Goal: Task Accomplishment & Management: Use online tool/utility

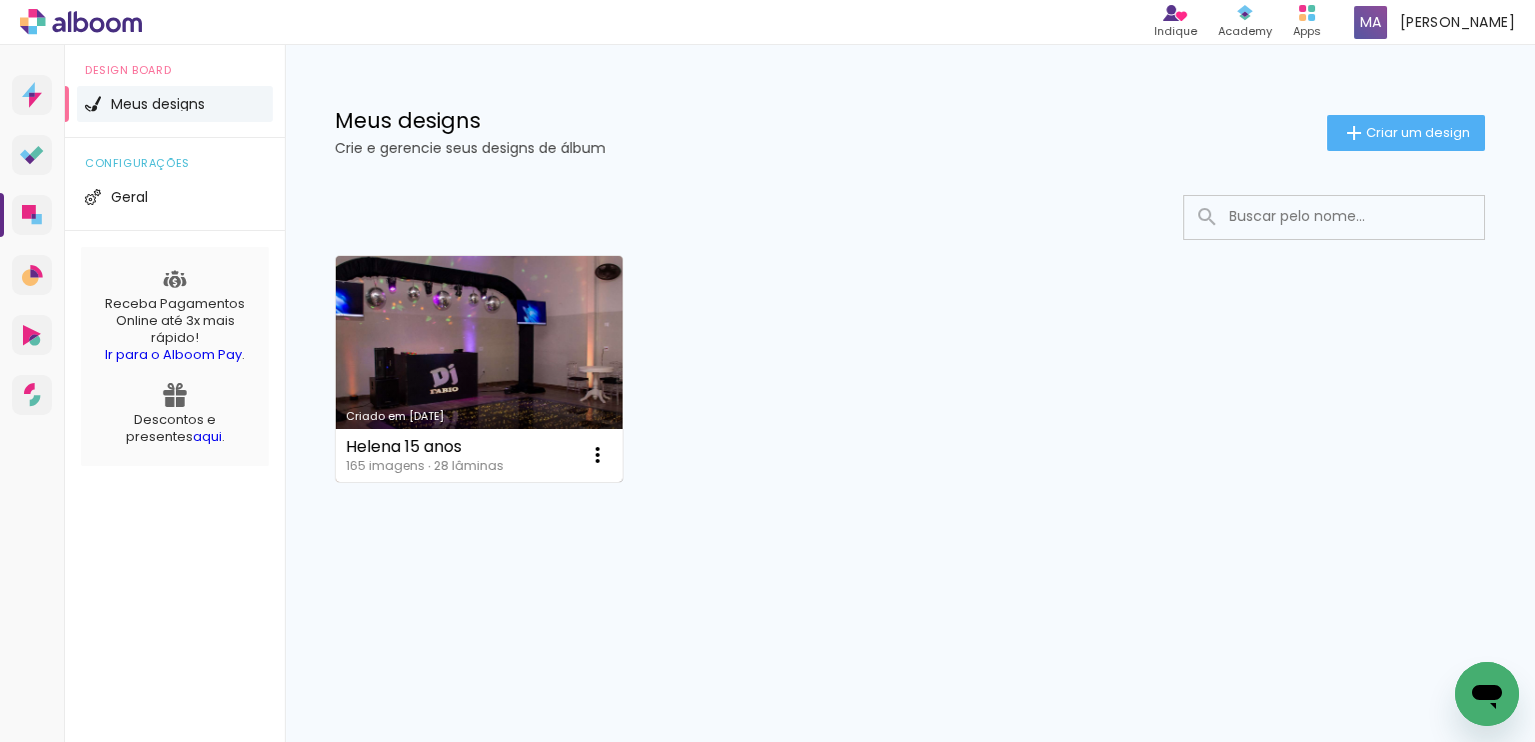
click at [544, 342] on link "Criado em 10/09/25" at bounding box center [479, 369] width 287 height 226
